Goal: Task Accomplishment & Management: Complete application form

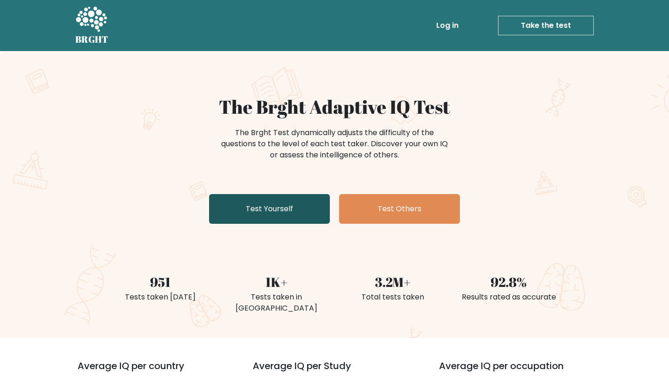
click at [286, 215] on link "Test Yourself" at bounding box center [269, 209] width 121 height 30
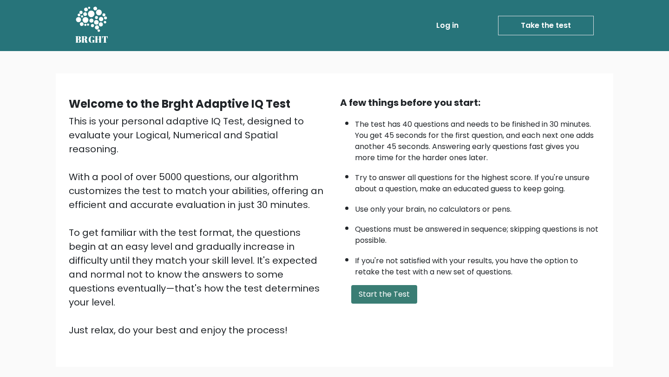
click at [380, 295] on button "Start the Test" at bounding box center [384, 294] width 66 height 19
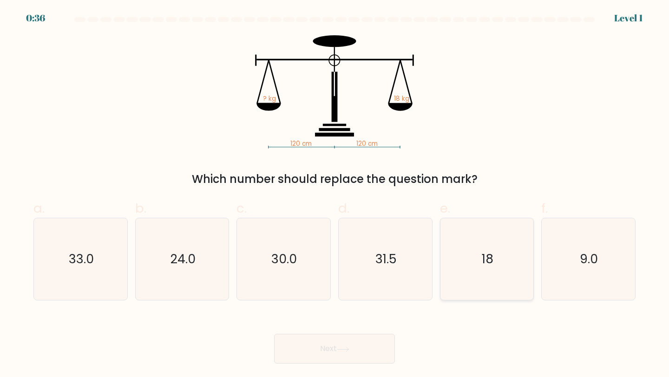
click at [480, 260] on icon "18" at bounding box center [487, 259] width 82 height 82
click at [335, 195] on input "e. 18" at bounding box center [335, 192] width 0 height 6
radio input "true"
click at [348, 347] on icon at bounding box center [343, 349] width 13 height 5
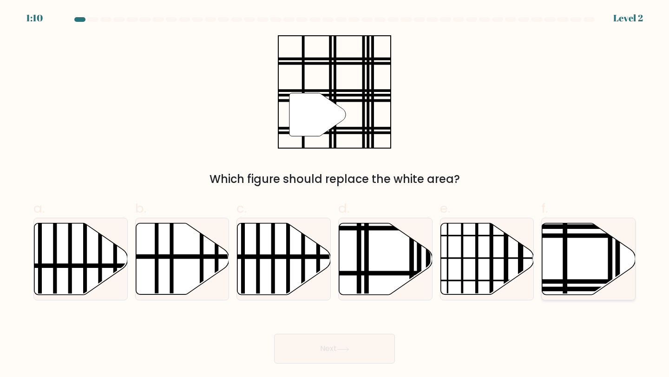
click at [585, 250] on icon at bounding box center [588, 260] width 93 height 72
click at [335, 195] on input "f." at bounding box center [335, 192] width 0 height 6
radio input "true"
click at [315, 358] on button "Next" at bounding box center [334, 349] width 121 height 30
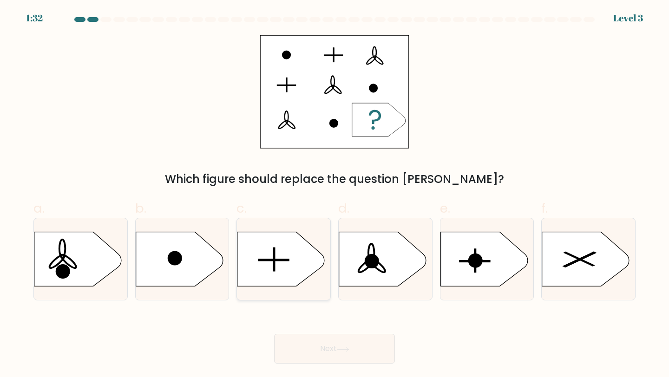
click at [281, 270] on icon at bounding box center [280, 259] width 87 height 54
click at [335, 195] on input "c." at bounding box center [335, 192] width 0 height 6
radio input "true"
click at [340, 353] on button "Next" at bounding box center [334, 349] width 121 height 30
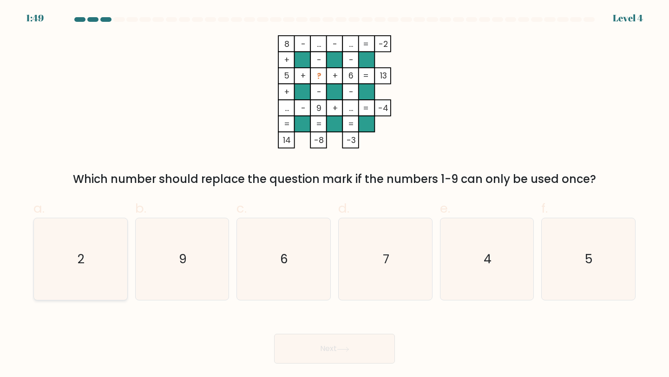
click at [78, 290] on icon "2" at bounding box center [81, 259] width 82 height 82
click at [335, 195] on input "a. 2" at bounding box center [335, 192] width 0 height 6
radio input "true"
click at [391, 264] on icon "7" at bounding box center [385, 259] width 82 height 82
click at [335, 195] on input "d. 7" at bounding box center [335, 192] width 0 height 6
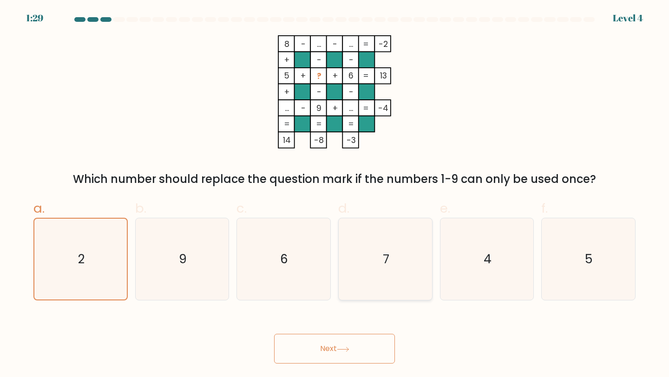
radio input "true"
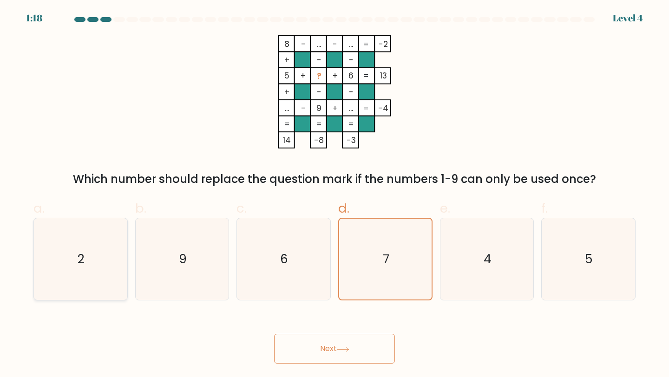
click at [97, 270] on icon "2" at bounding box center [81, 259] width 82 height 82
click at [335, 195] on input "a. 2" at bounding box center [335, 192] width 0 height 6
radio input "true"
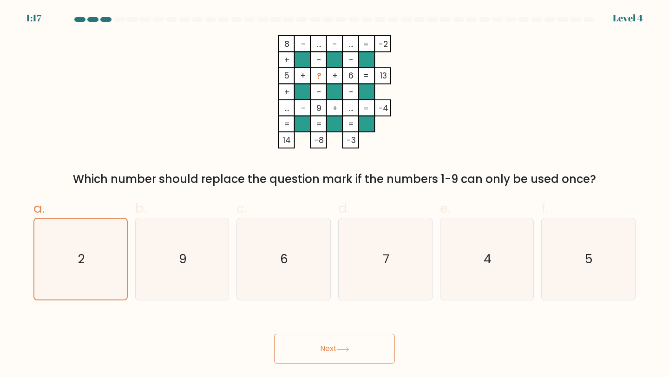
click at [334, 345] on button "Next" at bounding box center [334, 349] width 121 height 30
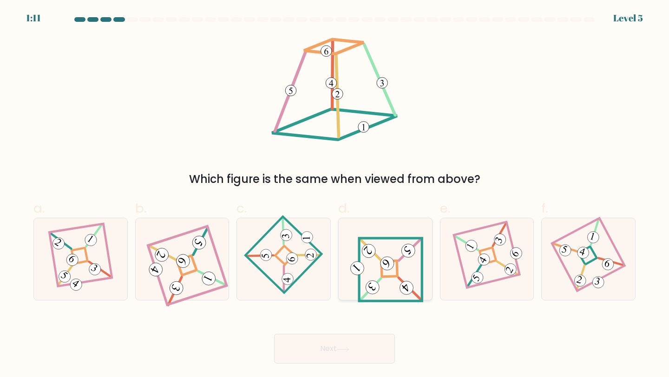
click at [409, 269] on icon at bounding box center [386, 260] width 76 height 66
click at [335, 195] on input "d." at bounding box center [335, 192] width 0 height 6
radio input "true"
click at [368, 347] on button "Next" at bounding box center [334, 349] width 121 height 30
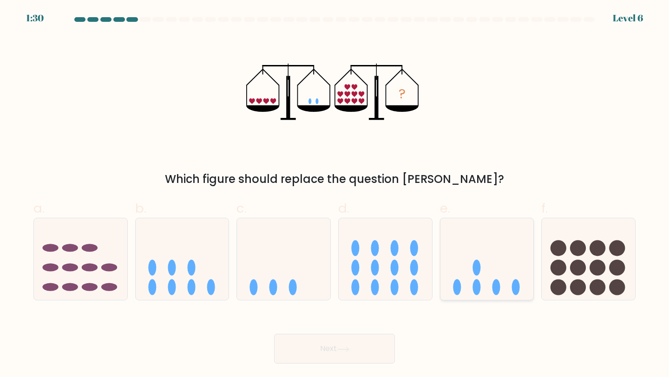
click at [511, 255] on icon at bounding box center [487, 259] width 93 height 77
click at [335, 195] on input "e." at bounding box center [335, 192] width 0 height 6
radio input "true"
click at [350, 352] on button "Next" at bounding box center [334, 349] width 121 height 30
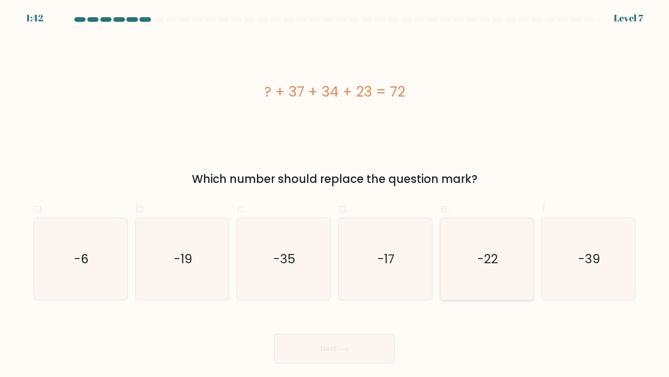
click at [521, 241] on icon "-22" at bounding box center [487, 259] width 82 height 82
click at [335, 195] on input "e. -22" at bounding box center [335, 192] width 0 height 6
radio input "true"
click at [339, 346] on button "Next" at bounding box center [334, 349] width 121 height 30
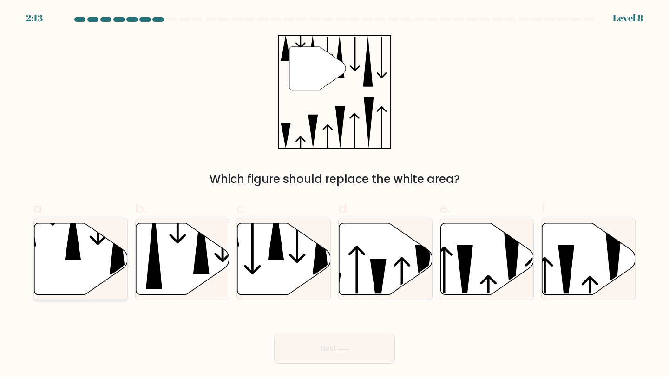
click at [71, 259] on icon at bounding box center [73, 232] width 16 height 56
click at [335, 195] on input "a." at bounding box center [335, 192] width 0 height 6
radio input "true"
click at [316, 344] on button "Next" at bounding box center [334, 349] width 121 height 30
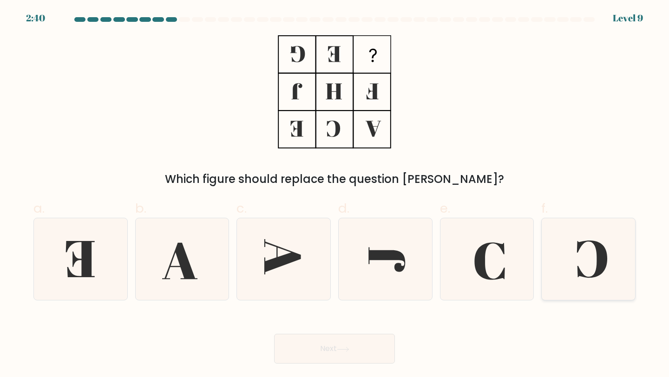
click at [587, 261] on icon at bounding box center [588, 259] width 82 height 82
click at [335, 195] on input "f." at bounding box center [335, 192] width 0 height 6
radio input "true"
click at [356, 351] on button "Next" at bounding box center [334, 349] width 121 height 30
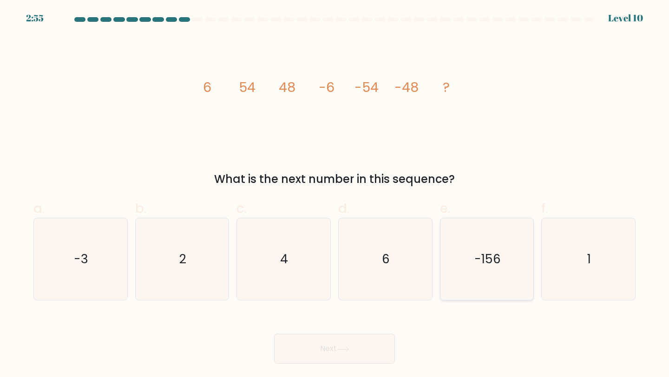
click at [481, 264] on text "-156" at bounding box center [488, 258] width 26 height 17
click at [335, 195] on input "e. -156" at bounding box center [335, 192] width 0 height 6
radio input "true"
click at [362, 358] on button "Next" at bounding box center [334, 349] width 121 height 30
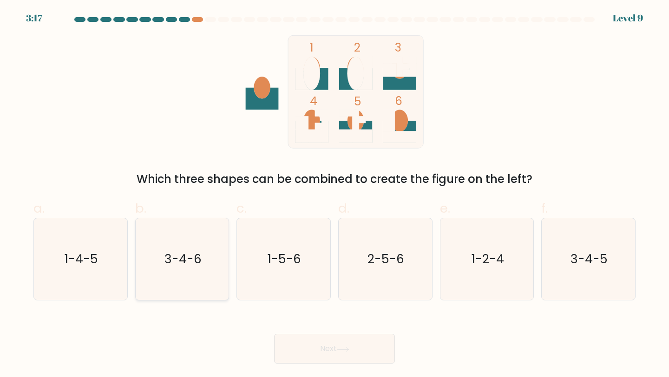
click at [208, 275] on icon "3-4-6" at bounding box center [182, 259] width 82 height 82
click at [335, 195] on input "b. 3-4-6" at bounding box center [335, 192] width 0 height 6
radio input "true"
click at [343, 351] on icon at bounding box center [343, 349] width 13 height 5
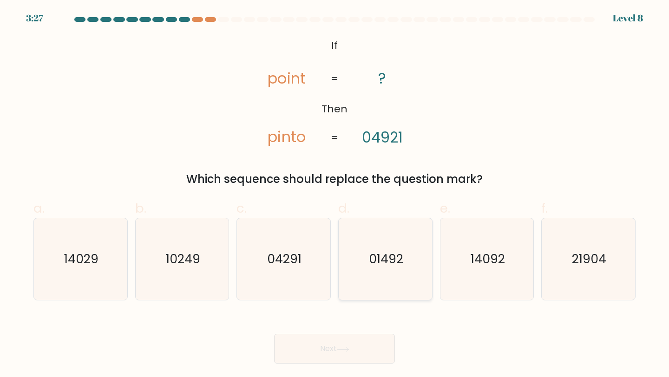
click at [392, 282] on icon "01492" at bounding box center [385, 259] width 82 height 82
click at [335, 195] on input "d. 01492" at bounding box center [335, 192] width 0 height 6
radio input "true"
click at [355, 346] on button "Next" at bounding box center [334, 349] width 121 height 30
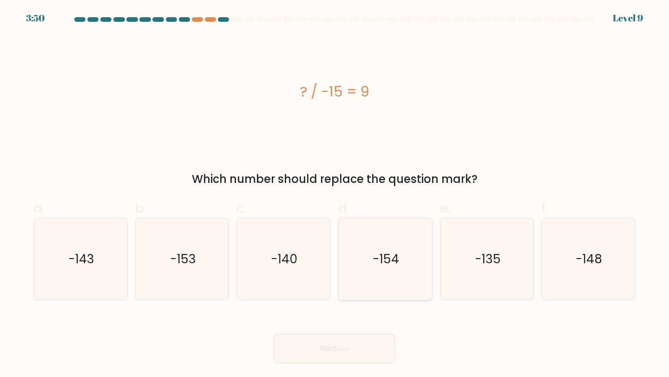
click at [396, 248] on icon "-154" at bounding box center [385, 259] width 82 height 82
click at [335, 195] on input "d. -154" at bounding box center [335, 192] width 0 height 6
radio input "true"
click at [338, 350] on button "Next" at bounding box center [334, 349] width 121 height 30
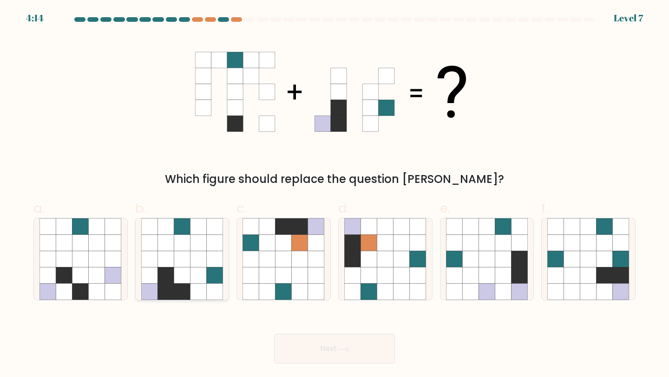
click at [175, 282] on icon at bounding box center [182, 276] width 16 height 16
click at [335, 195] on input "b." at bounding box center [335, 192] width 0 height 6
radio input "true"
click at [349, 356] on button "Next" at bounding box center [334, 349] width 121 height 30
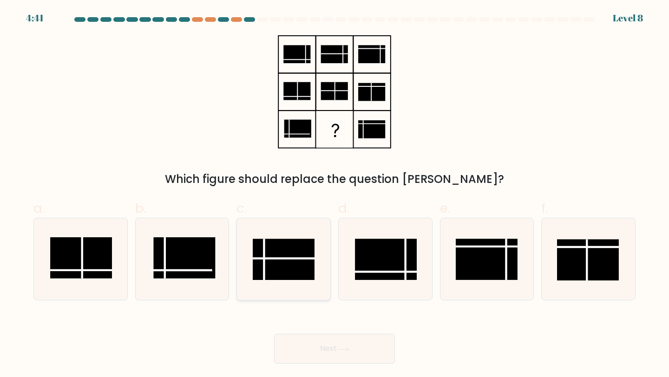
click at [294, 255] on rect at bounding box center [284, 259] width 62 height 41
click at [335, 195] on input "c." at bounding box center [335, 192] width 0 height 6
radio input "true"
click at [343, 353] on button "Next" at bounding box center [334, 349] width 121 height 30
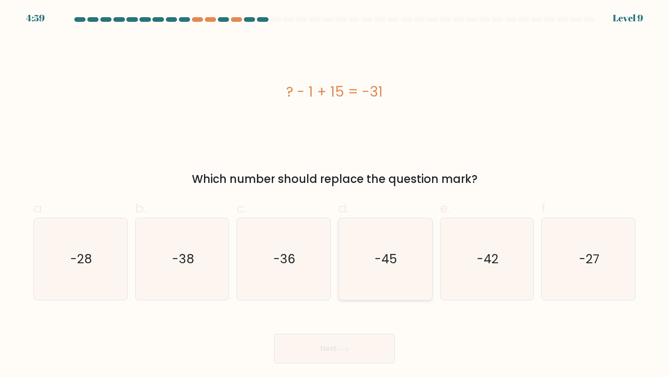
click at [409, 282] on icon "-45" at bounding box center [385, 259] width 82 height 82
click at [335, 195] on input "d. -45" at bounding box center [335, 192] width 0 height 6
radio input "true"
click at [346, 342] on button "Next" at bounding box center [334, 349] width 121 height 30
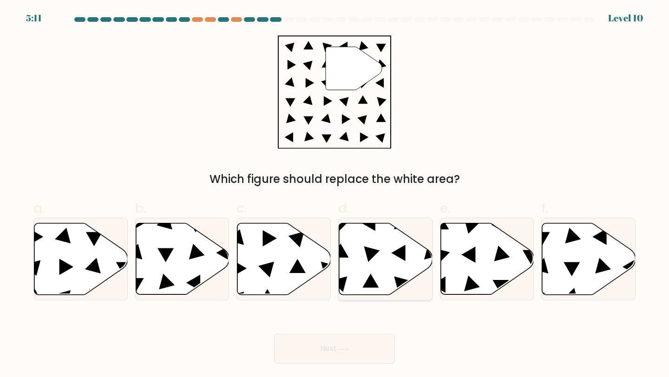
click at [413, 267] on icon at bounding box center [385, 260] width 93 height 72
click at [335, 195] on input "d." at bounding box center [335, 192] width 0 height 6
radio input "true"
click at [334, 352] on button "Next" at bounding box center [334, 349] width 121 height 30
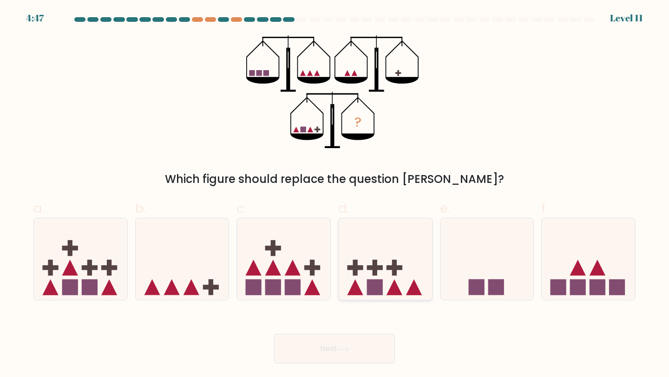
click at [385, 265] on icon at bounding box center [385, 259] width 93 height 77
click at [335, 195] on input "d." at bounding box center [335, 192] width 0 height 6
radio input "true"
click at [353, 349] on button "Next" at bounding box center [334, 349] width 121 height 30
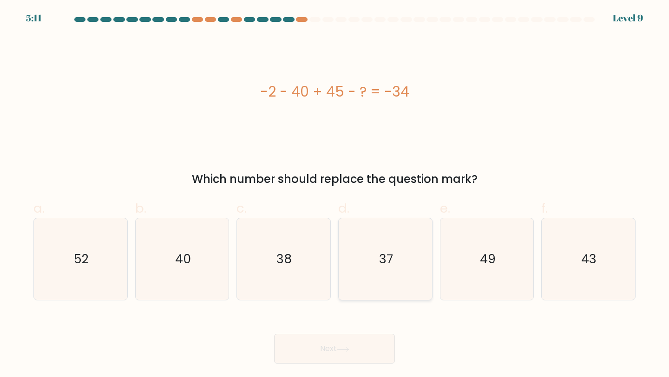
click at [406, 236] on icon "37" at bounding box center [385, 259] width 82 height 82
click at [335, 195] on input "d. 37" at bounding box center [335, 192] width 0 height 6
radio input "true"
click at [342, 342] on button "Next" at bounding box center [334, 349] width 121 height 30
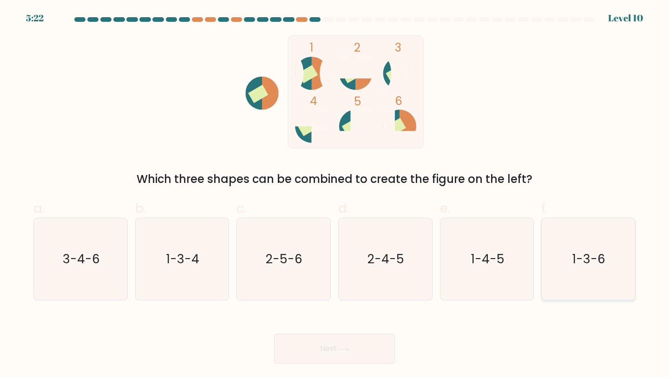
click at [565, 224] on icon "1-3-6" at bounding box center [588, 259] width 82 height 82
click at [335, 195] on input "f. 1-3-6" at bounding box center [335, 192] width 0 height 6
radio input "true"
click at [294, 355] on button "Next" at bounding box center [334, 349] width 121 height 30
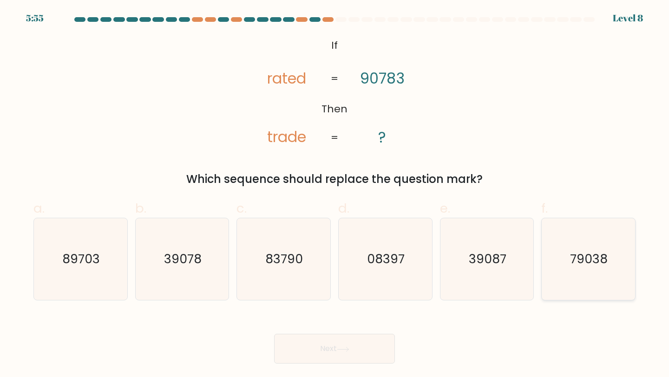
click at [592, 277] on icon "79038" at bounding box center [588, 259] width 82 height 82
click at [335, 195] on input "f. 79038" at bounding box center [335, 192] width 0 height 6
radio input "true"
click at [349, 355] on button "Next" at bounding box center [334, 349] width 121 height 30
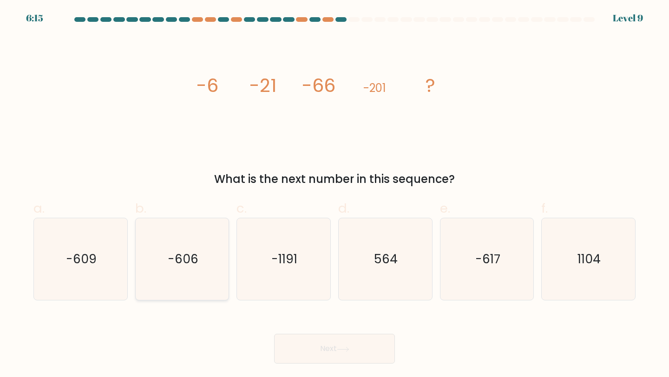
click at [179, 264] on text "-606" at bounding box center [183, 258] width 31 height 17
click at [335, 195] on input "b. -606" at bounding box center [335, 192] width 0 height 6
radio input "true"
click at [331, 356] on button "Next" at bounding box center [334, 349] width 121 height 30
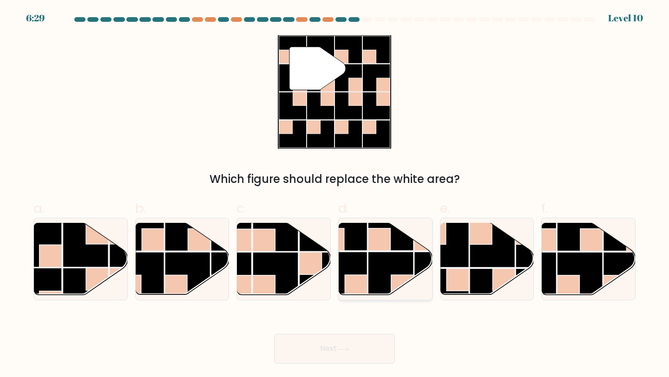
click at [394, 264] on rect at bounding box center [391, 275] width 46 height 46
click at [335, 195] on input "d." at bounding box center [335, 192] width 0 height 6
radio input "true"
click at [343, 344] on button "Next" at bounding box center [334, 349] width 121 height 30
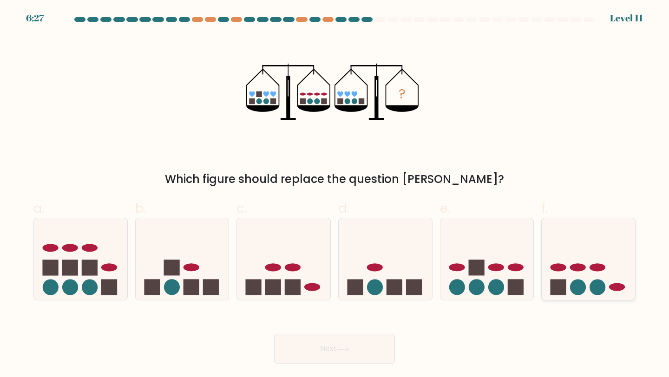
click at [621, 276] on icon at bounding box center [588, 259] width 93 height 77
click at [335, 195] on input "f." at bounding box center [335, 192] width 0 height 6
radio input "true"
click at [330, 357] on button "Next" at bounding box center [334, 349] width 121 height 30
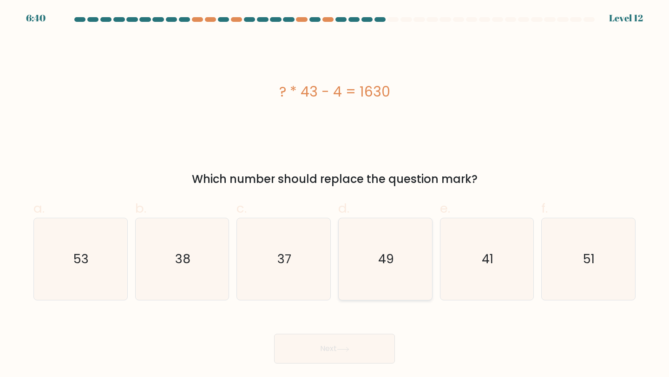
click at [372, 276] on icon "49" at bounding box center [385, 259] width 82 height 82
click at [335, 195] on input "d. 49" at bounding box center [335, 192] width 0 height 6
radio input "true"
click at [340, 349] on icon at bounding box center [342, 349] width 11 height 4
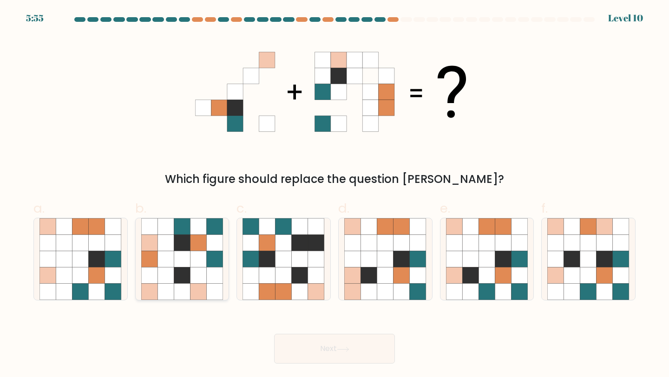
click at [195, 258] on icon at bounding box center [199, 259] width 16 height 16
click at [335, 195] on input "b." at bounding box center [335, 192] width 0 height 6
radio input "true"
click at [317, 347] on button "Next" at bounding box center [334, 349] width 121 height 30
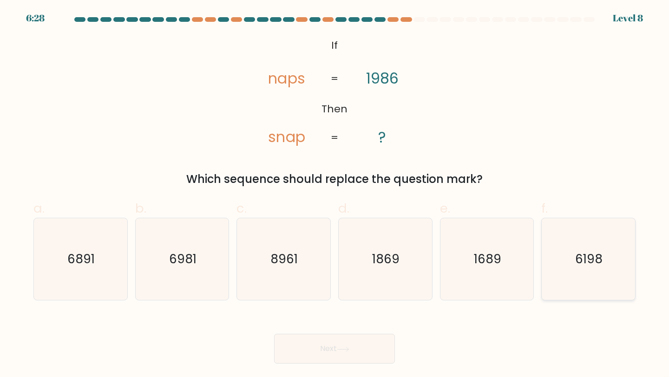
click at [579, 250] on icon "6198" at bounding box center [588, 259] width 82 height 82
click at [335, 195] on input "f. 6198" at bounding box center [335, 192] width 0 height 6
radio input "true"
click at [311, 354] on button "Next" at bounding box center [334, 349] width 121 height 30
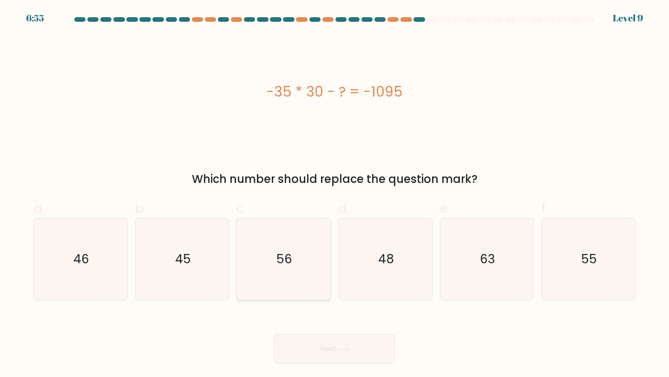
click at [315, 239] on icon "56" at bounding box center [284, 259] width 82 height 82
click at [335, 195] on input "c. 56" at bounding box center [335, 192] width 0 height 6
radio input "true"
click at [341, 352] on button "Next" at bounding box center [334, 349] width 121 height 30
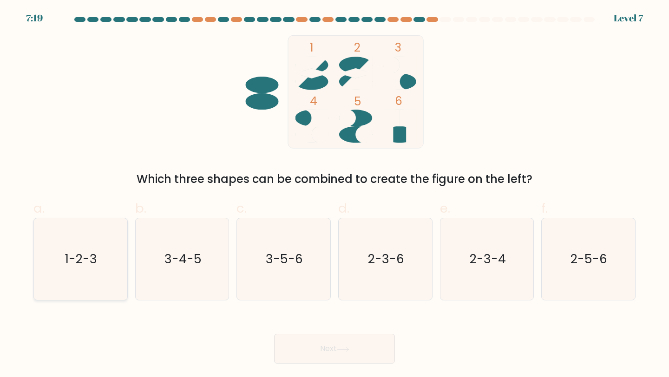
click at [99, 273] on icon "1-2-3" at bounding box center [81, 259] width 82 height 82
click at [335, 195] on input "a. 1-2-3" at bounding box center [335, 192] width 0 height 6
radio input "true"
click at [322, 354] on button "Next" at bounding box center [334, 349] width 121 height 30
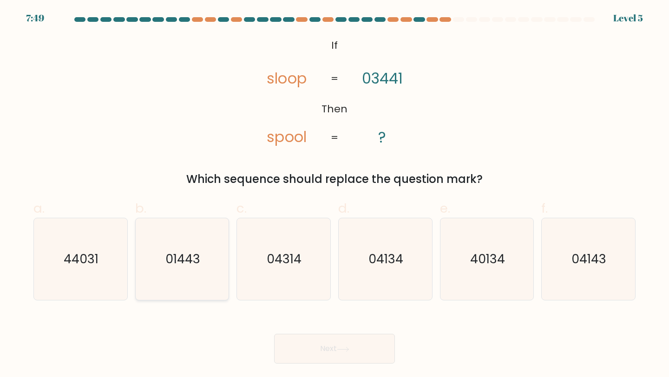
click at [181, 267] on text "01443" at bounding box center [182, 258] width 35 height 17
click at [335, 195] on input "b. 01443" at bounding box center [335, 192] width 0 height 6
radio input "true"
click at [329, 347] on button "Next" at bounding box center [334, 349] width 121 height 30
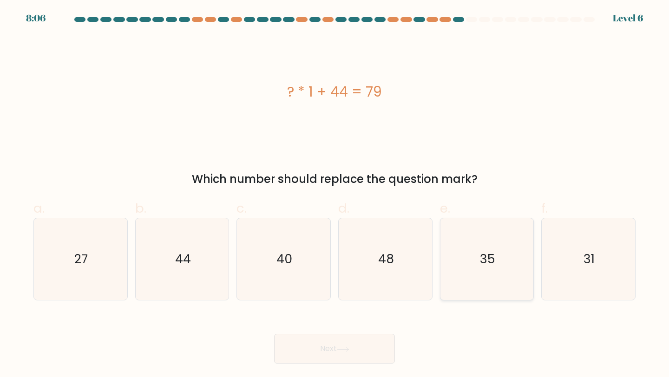
click at [493, 264] on text "35" at bounding box center [487, 258] width 15 height 17
click at [335, 195] on input "e. 35" at bounding box center [335, 192] width 0 height 6
radio input "true"
click at [364, 341] on button "Next" at bounding box center [334, 349] width 121 height 30
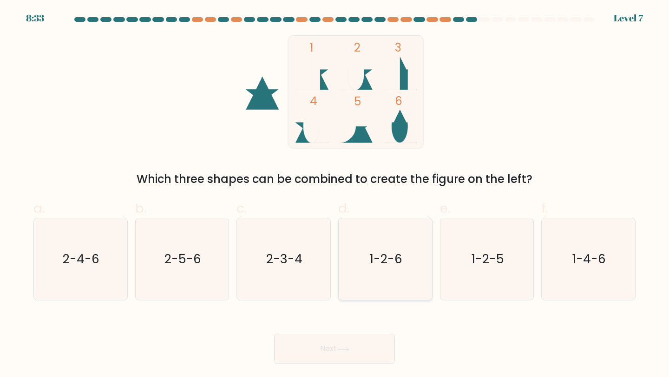
click at [385, 243] on icon "1-2-6" at bounding box center [385, 259] width 82 height 82
click at [335, 195] on input "d. 1-2-6" at bounding box center [335, 192] width 0 height 6
radio input "true"
click at [342, 346] on button "Next" at bounding box center [334, 349] width 121 height 30
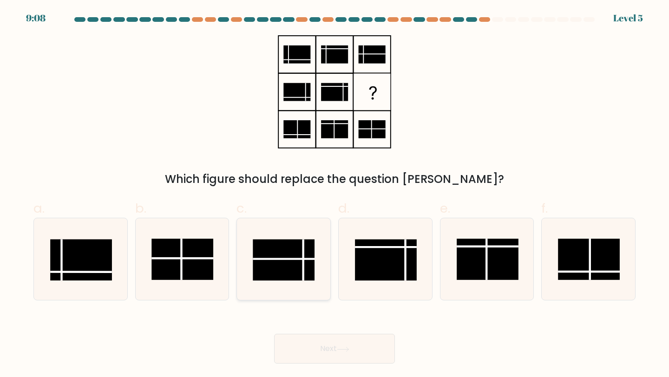
click at [295, 257] on rect at bounding box center [284, 260] width 62 height 41
click at [335, 195] on input "c." at bounding box center [335, 192] width 0 height 6
radio input "true"
click at [345, 348] on icon at bounding box center [343, 349] width 13 height 5
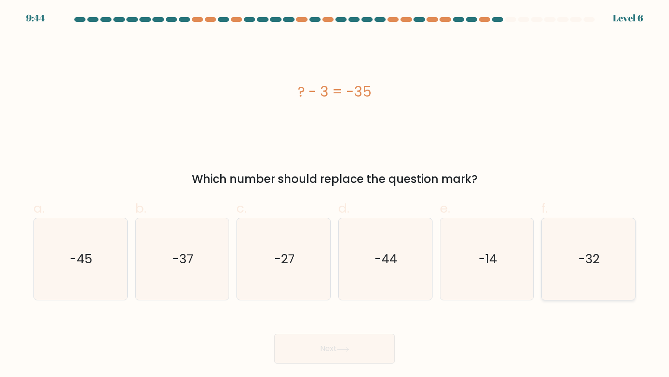
click at [599, 264] on text "-32" at bounding box center [589, 258] width 21 height 17
click at [335, 195] on input "f. -32" at bounding box center [335, 192] width 0 height 6
radio input "true"
click at [336, 352] on button "Next" at bounding box center [334, 349] width 121 height 30
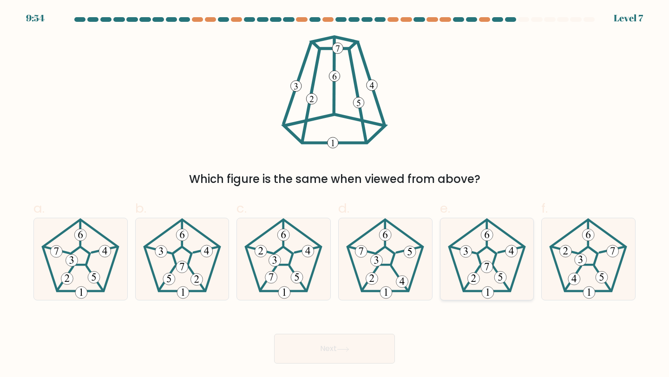
click at [488, 256] on icon at bounding box center [487, 259] width 82 height 82
click at [335, 195] on input "e." at bounding box center [335, 192] width 0 height 6
radio input "true"
click at [351, 345] on button "Next" at bounding box center [334, 349] width 121 height 30
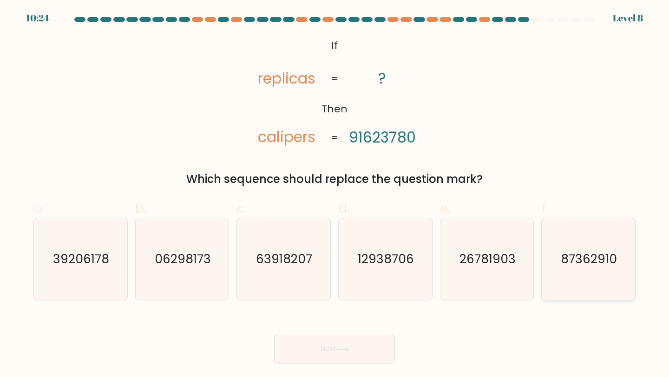
click at [602, 260] on text "87362910" at bounding box center [589, 258] width 56 height 17
click at [335, 195] on input "f. 87362910" at bounding box center [335, 192] width 0 height 6
radio input "true"
click at [338, 357] on button "Next" at bounding box center [334, 349] width 121 height 30
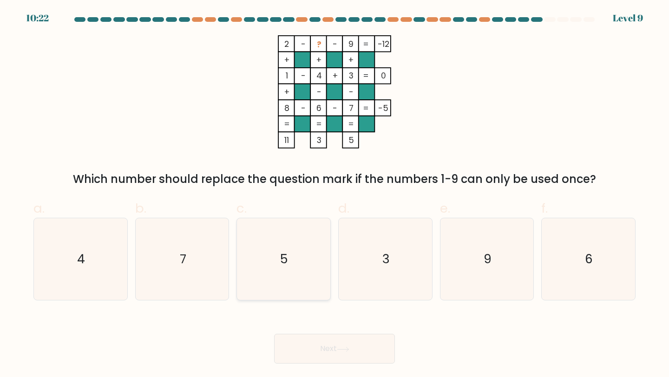
click at [291, 270] on icon "5" at bounding box center [284, 259] width 82 height 82
click at [335, 195] on input "c. 5" at bounding box center [335, 192] width 0 height 6
radio input "true"
click at [329, 342] on button "Next" at bounding box center [334, 349] width 121 height 30
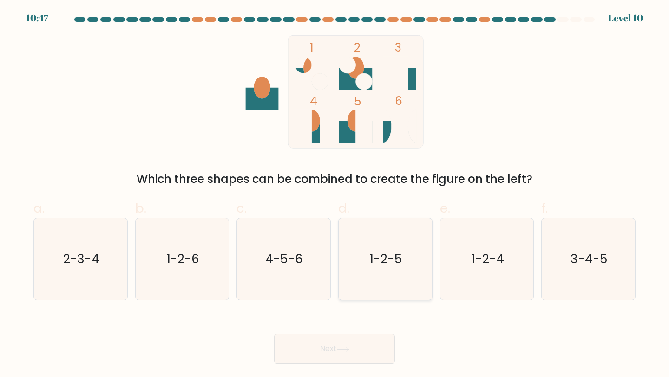
click at [398, 242] on icon "1-2-5" at bounding box center [385, 259] width 82 height 82
click at [335, 195] on input "d. 1-2-5" at bounding box center [335, 192] width 0 height 6
radio input "true"
click at [350, 346] on button "Next" at bounding box center [334, 349] width 121 height 30
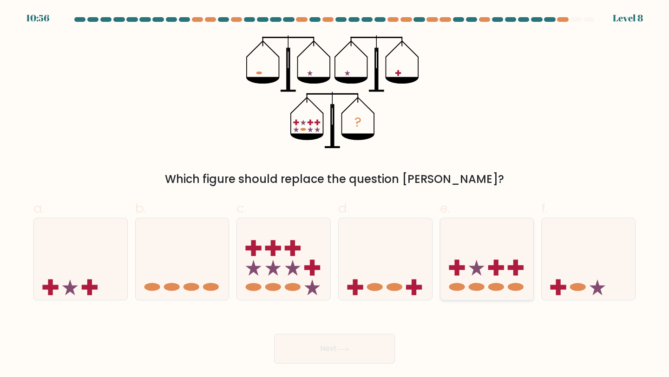
click at [511, 264] on icon at bounding box center [487, 259] width 93 height 77
click at [335, 195] on input "e." at bounding box center [335, 192] width 0 height 6
radio input "true"
click at [341, 352] on icon at bounding box center [343, 349] width 13 height 5
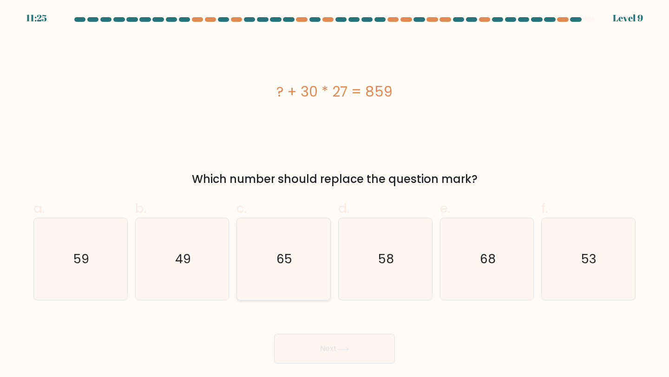
click at [297, 258] on icon "65" at bounding box center [284, 259] width 82 height 82
click at [335, 195] on input "c. 65" at bounding box center [335, 192] width 0 height 6
radio input "true"
click at [328, 329] on div "Next" at bounding box center [334, 338] width 613 height 52
click at [331, 350] on button "Next" at bounding box center [334, 349] width 121 height 30
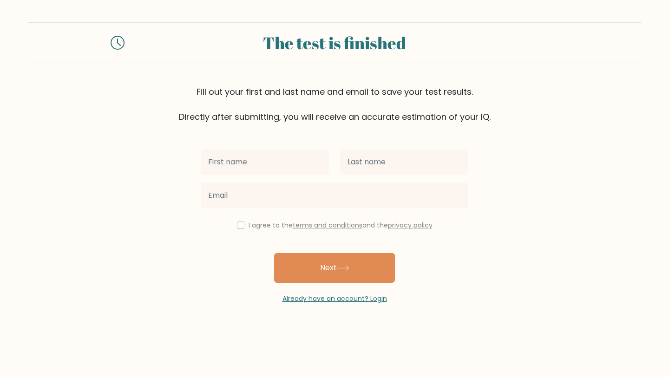
click at [291, 158] on input "text" at bounding box center [265, 162] width 128 height 26
type input "Alice"
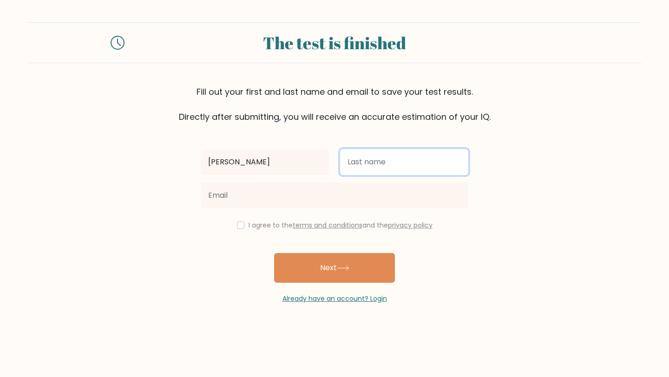
click at [424, 151] on input "text" at bounding box center [404, 162] width 128 height 26
type input "d"
type input "Di Pi"
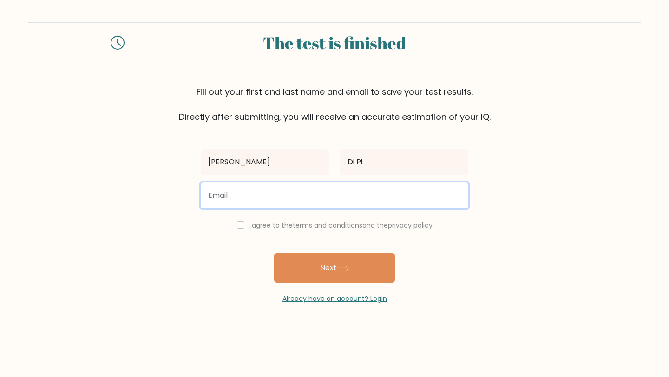
click at [376, 198] on input "email" at bounding box center [335, 196] width 268 height 26
type input "alisdipiero@gmail.com"
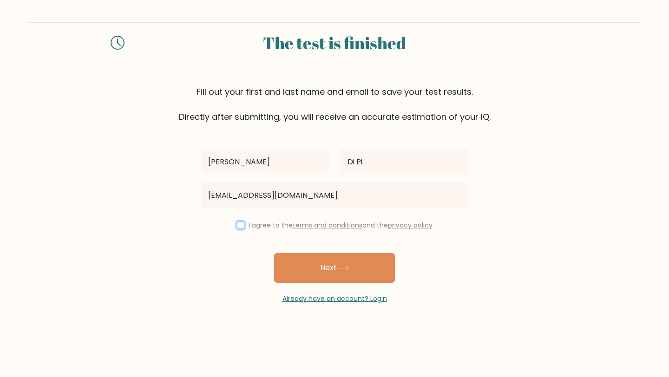
click at [240, 227] on input "checkbox" at bounding box center [240, 225] width 7 height 7
checkbox input "true"
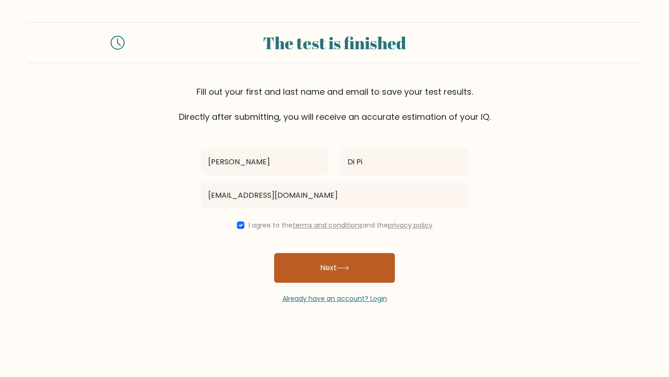
click at [309, 279] on button "Next" at bounding box center [334, 268] width 121 height 30
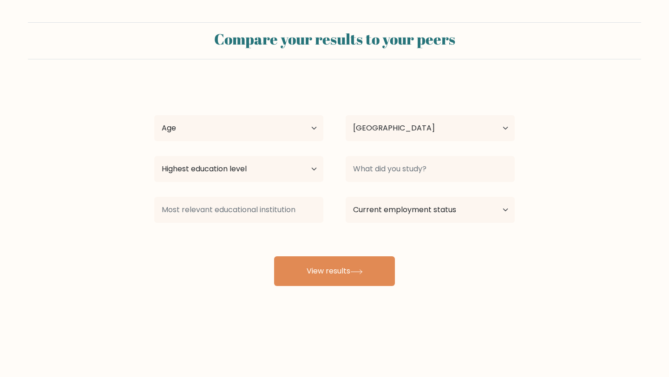
select select "MT"
click at [311, 130] on select "Age Under [DEMOGRAPHIC_DATA] [DEMOGRAPHIC_DATA] [DEMOGRAPHIC_DATA] [DEMOGRAPHIC…" at bounding box center [238, 128] width 169 height 26
select select "25_34"
click at [289, 177] on select "Highest education level No schooling Primary Lower Secondary Upper Secondary Oc…" at bounding box center [238, 169] width 169 height 26
select select "masters_degree"
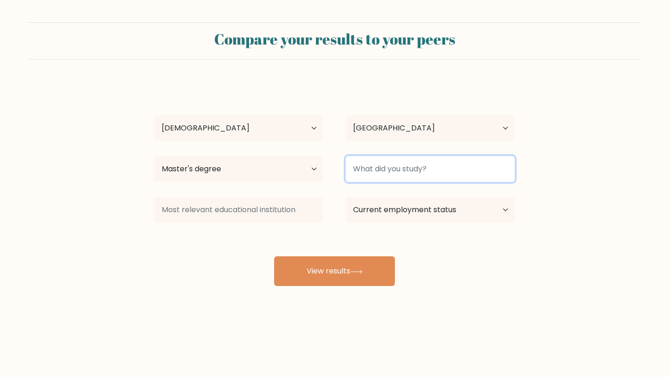
click at [391, 167] on input at bounding box center [430, 169] width 169 height 26
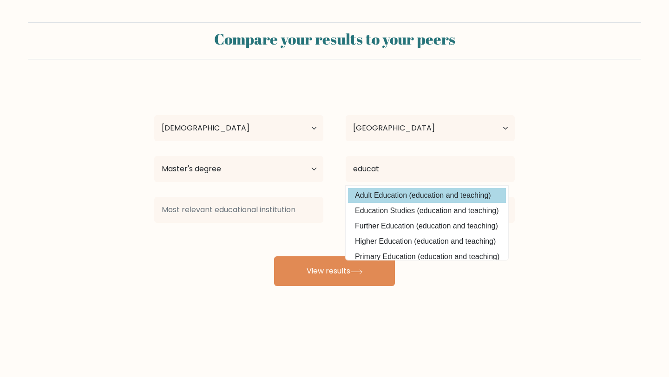
click at [426, 196] on option "Adult Education (education and teaching)" at bounding box center [427, 195] width 158 height 15
type input "Adult Education"
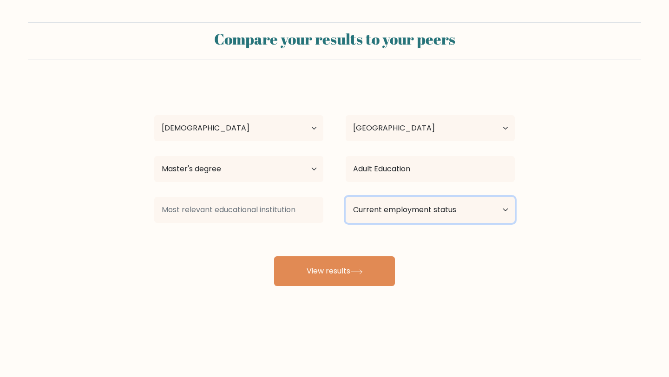
click at [419, 212] on select "Current employment status Employed Student Retired Other / prefer not to answer" at bounding box center [430, 210] width 169 height 26
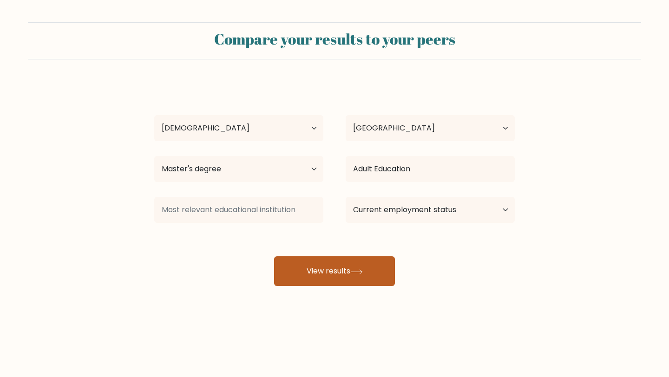
click at [339, 277] on button "View results" at bounding box center [334, 272] width 121 height 30
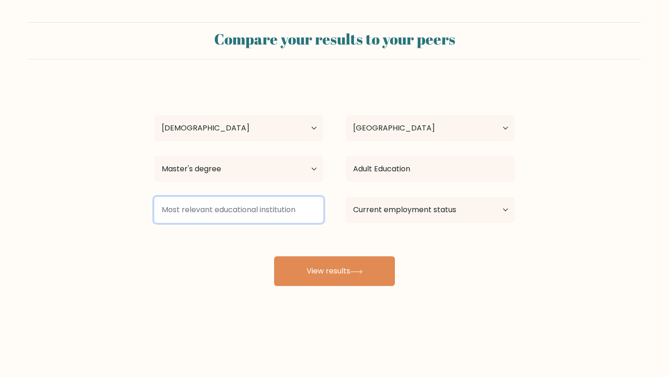
click at [251, 211] on input at bounding box center [238, 210] width 169 height 26
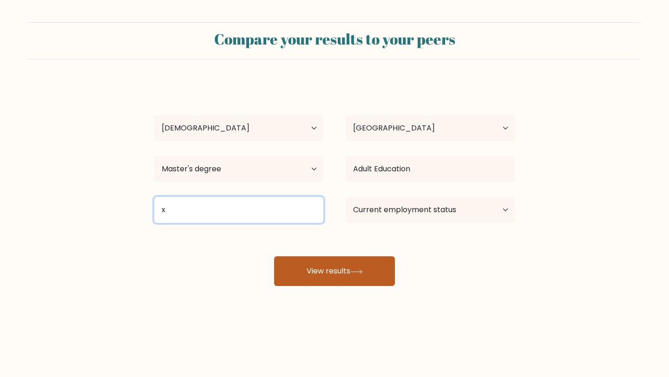
type input "x"
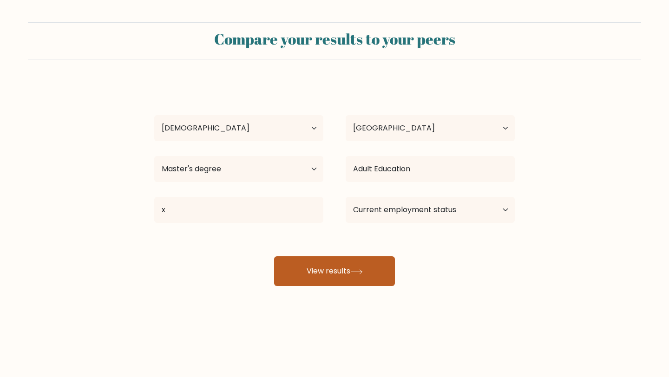
click at [345, 259] on button "View results" at bounding box center [334, 272] width 121 height 30
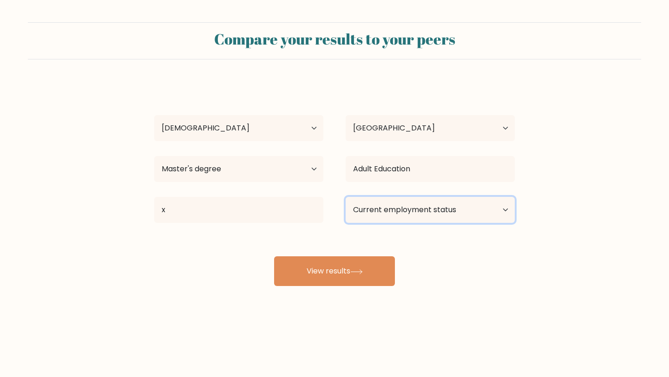
click at [429, 207] on select "Current employment status Employed Student Retired Other / prefer not to answer" at bounding box center [430, 210] width 169 height 26
select select "employed"
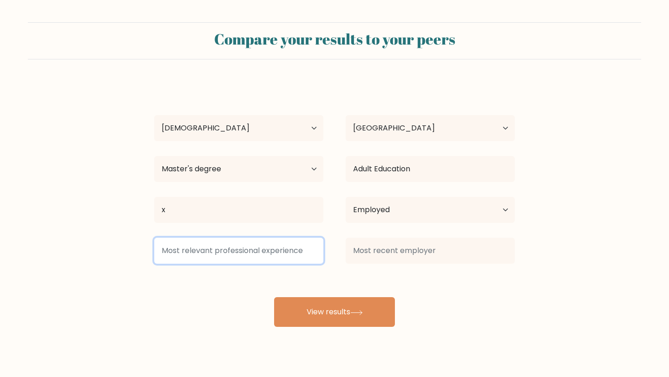
click at [311, 251] on input at bounding box center [238, 251] width 169 height 26
type input "x"
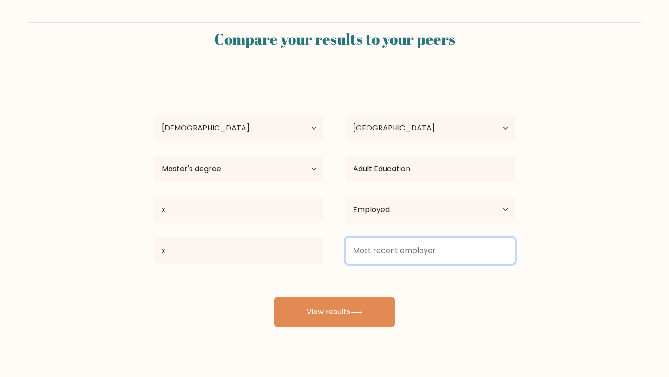
click at [397, 255] on input at bounding box center [430, 251] width 169 height 26
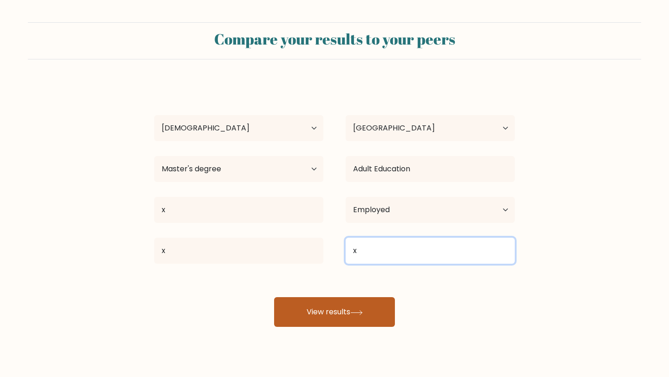
type input "x"
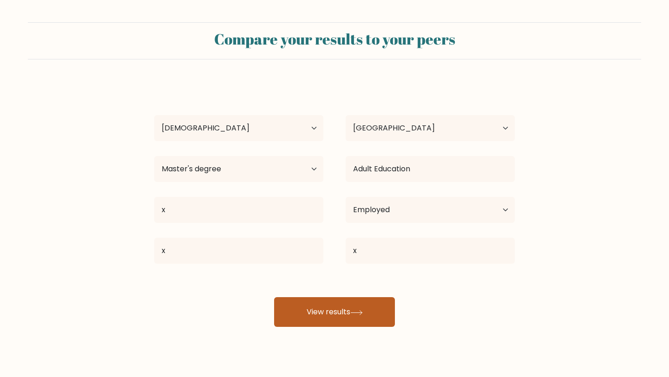
click at [362, 314] on icon at bounding box center [356, 312] width 13 height 5
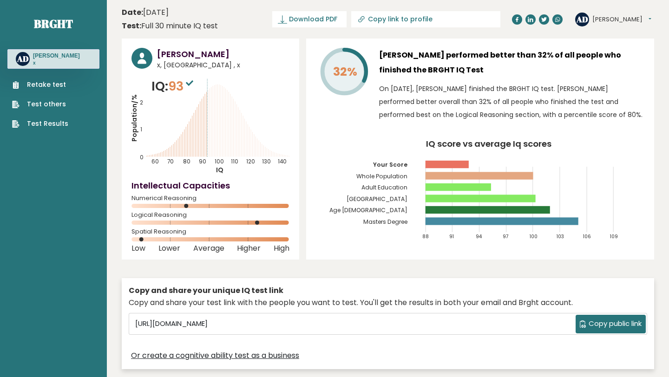
click at [221, 85] on icon "Population/% IQ 0 1 2 60 70 80 90 100 110 120 130 140" at bounding box center [211, 126] width 158 height 98
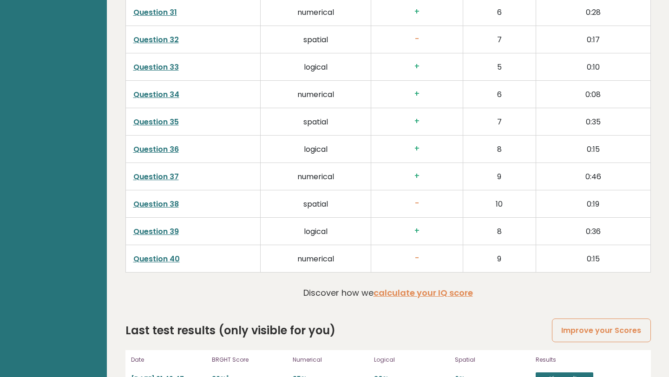
scroll to position [2325, 0]
